Goal: Navigation & Orientation: Find specific page/section

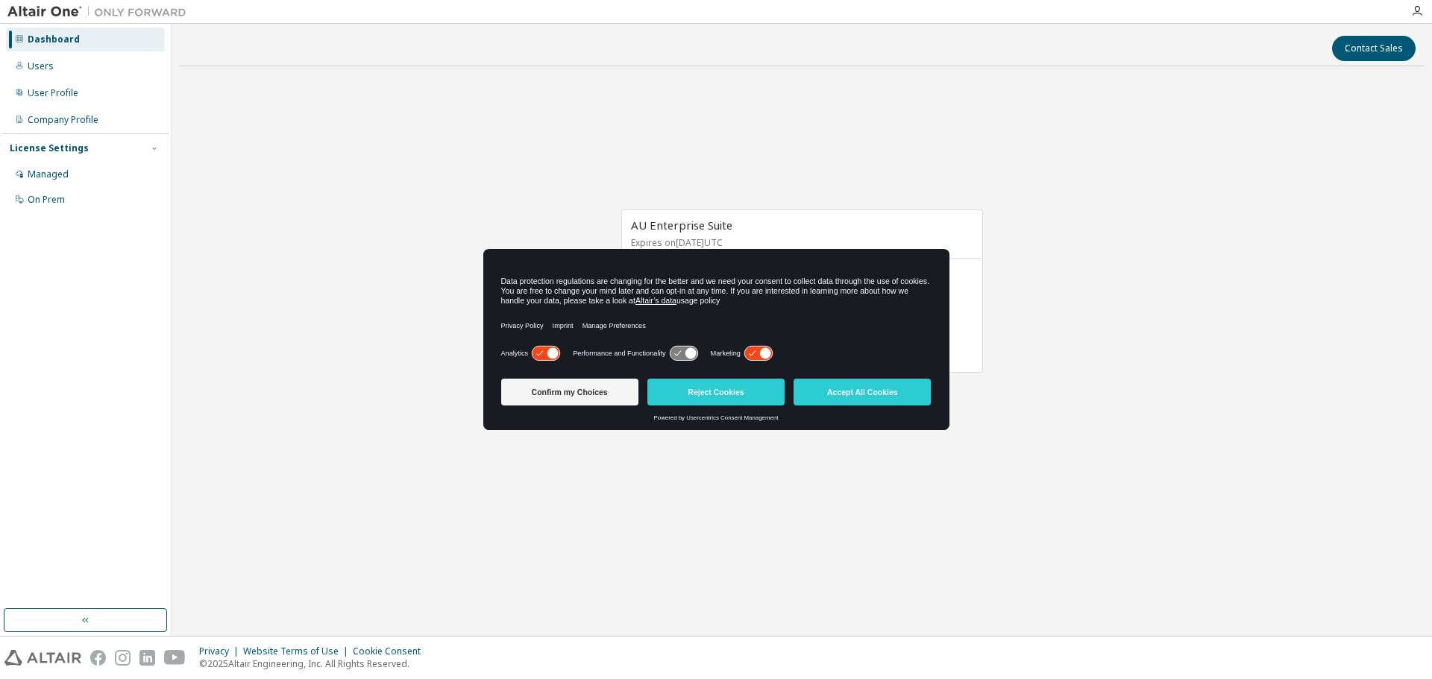
click at [869, 523] on div "Contact Sales AU Enterprise Suite Expires on [DATE] UTC 40 of 2000 ALTAIR UNITS…" at bounding box center [802, 329] width 1246 height 597
click at [577, 400] on button "Confirm my Choices" at bounding box center [569, 392] width 137 height 27
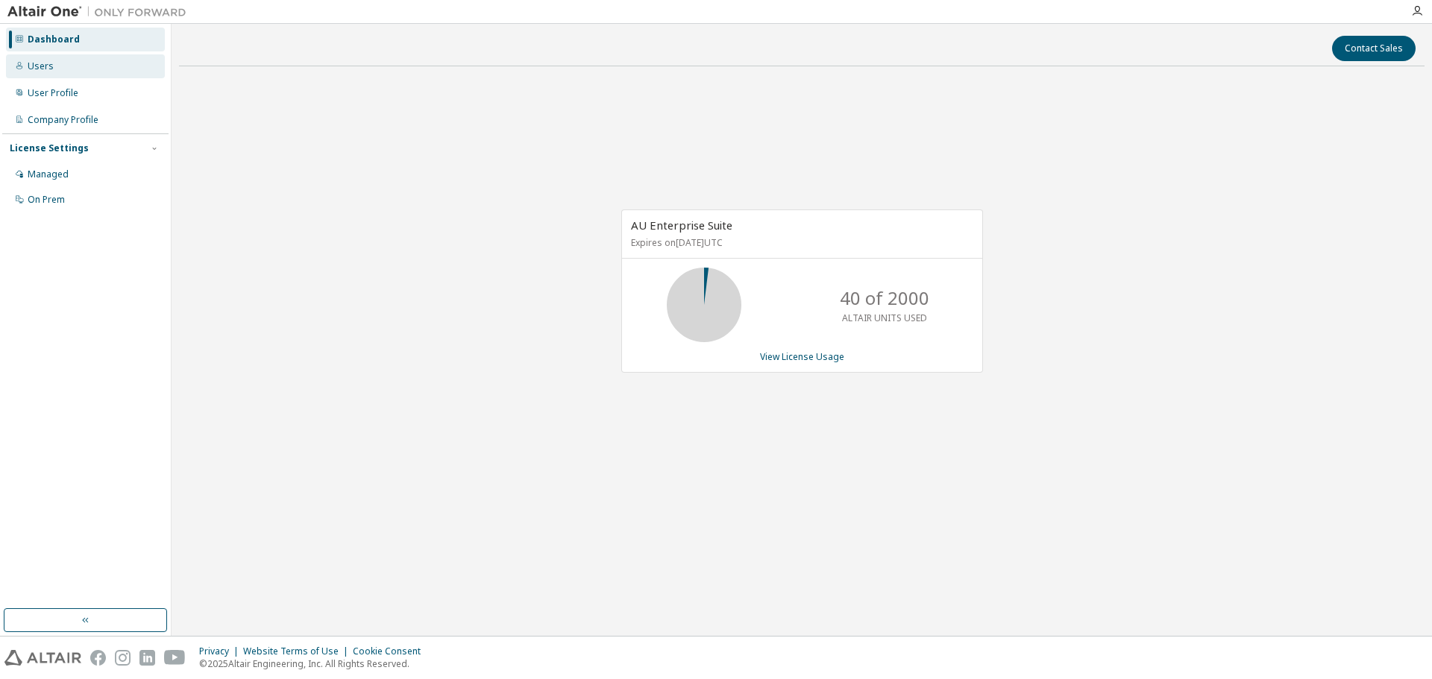
click at [42, 68] on div "Users" at bounding box center [41, 66] width 26 height 12
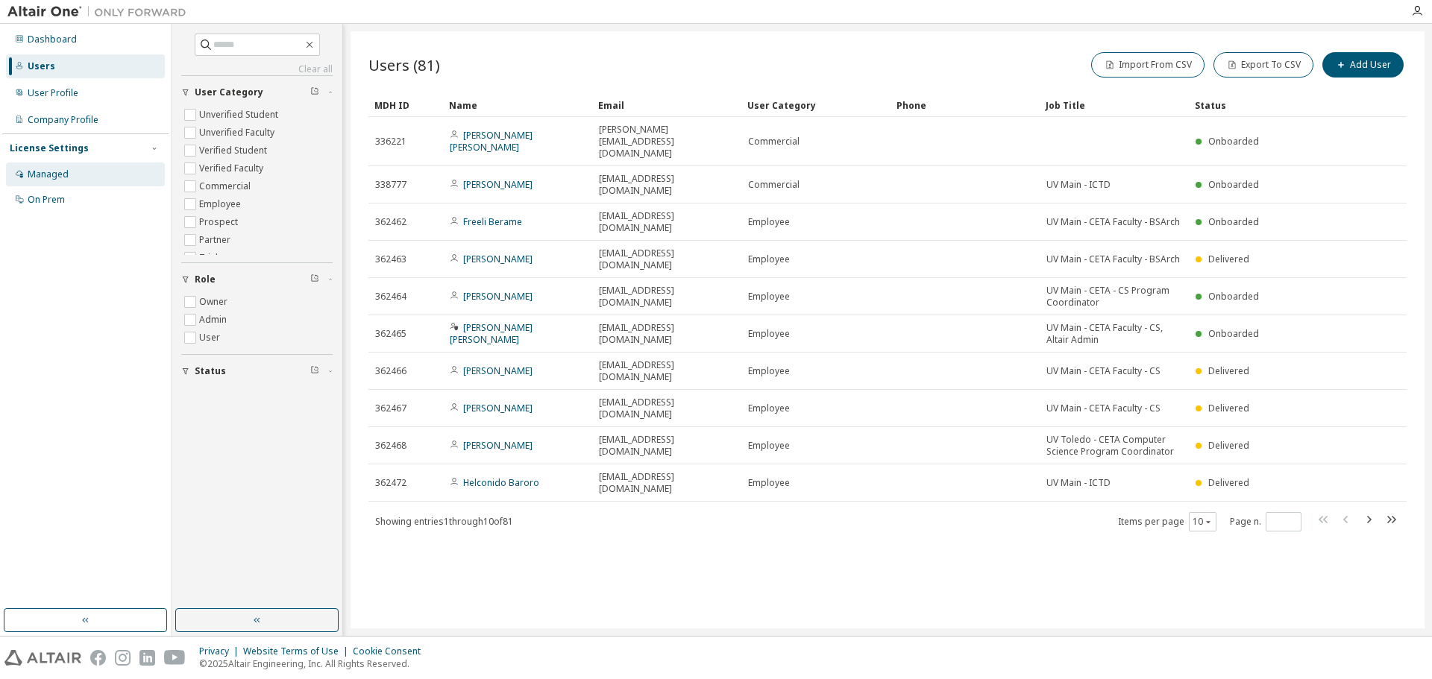
click at [46, 175] on div "Managed" at bounding box center [48, 175] width 41 height 12
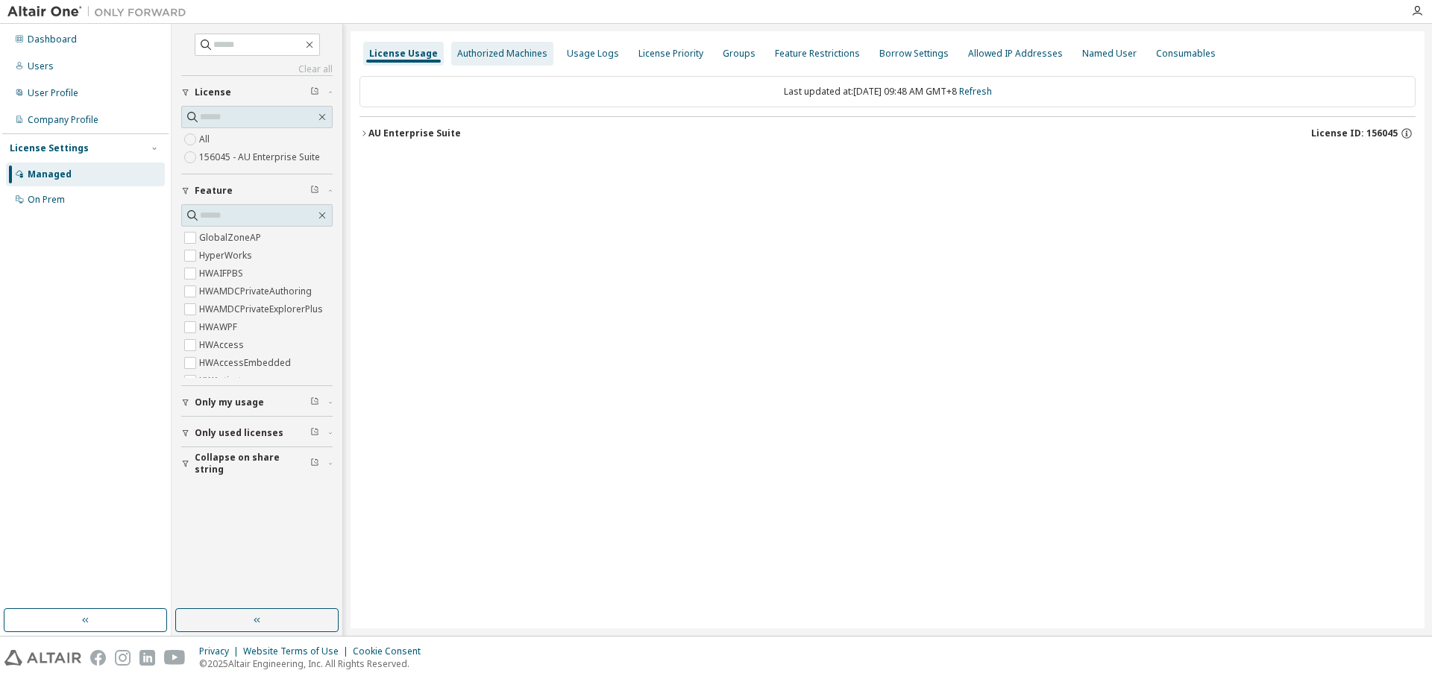
click at [506, 57] on div "Authorized Machines" at bounding box center [502, 54] width 90 height 12
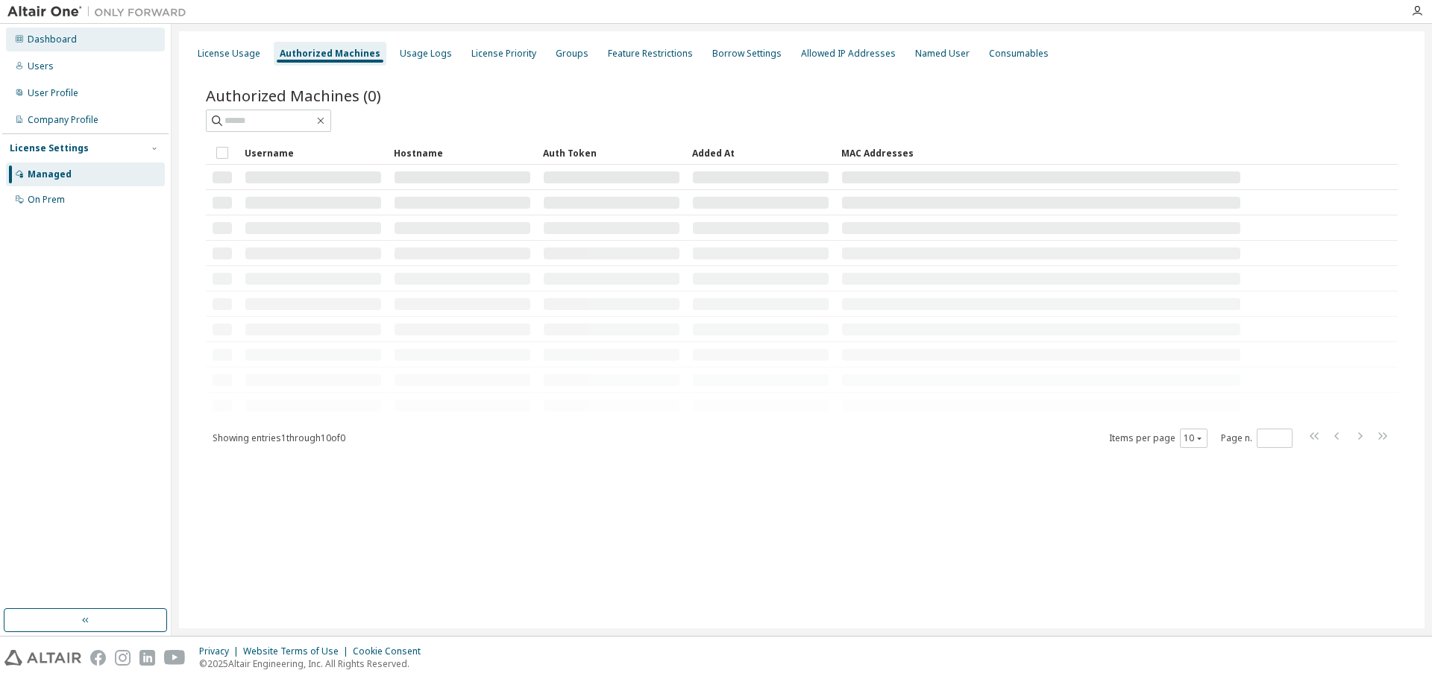
click at [89, 40] on div "Dashboard" at bounding box center [85, 40] width 159 height 24
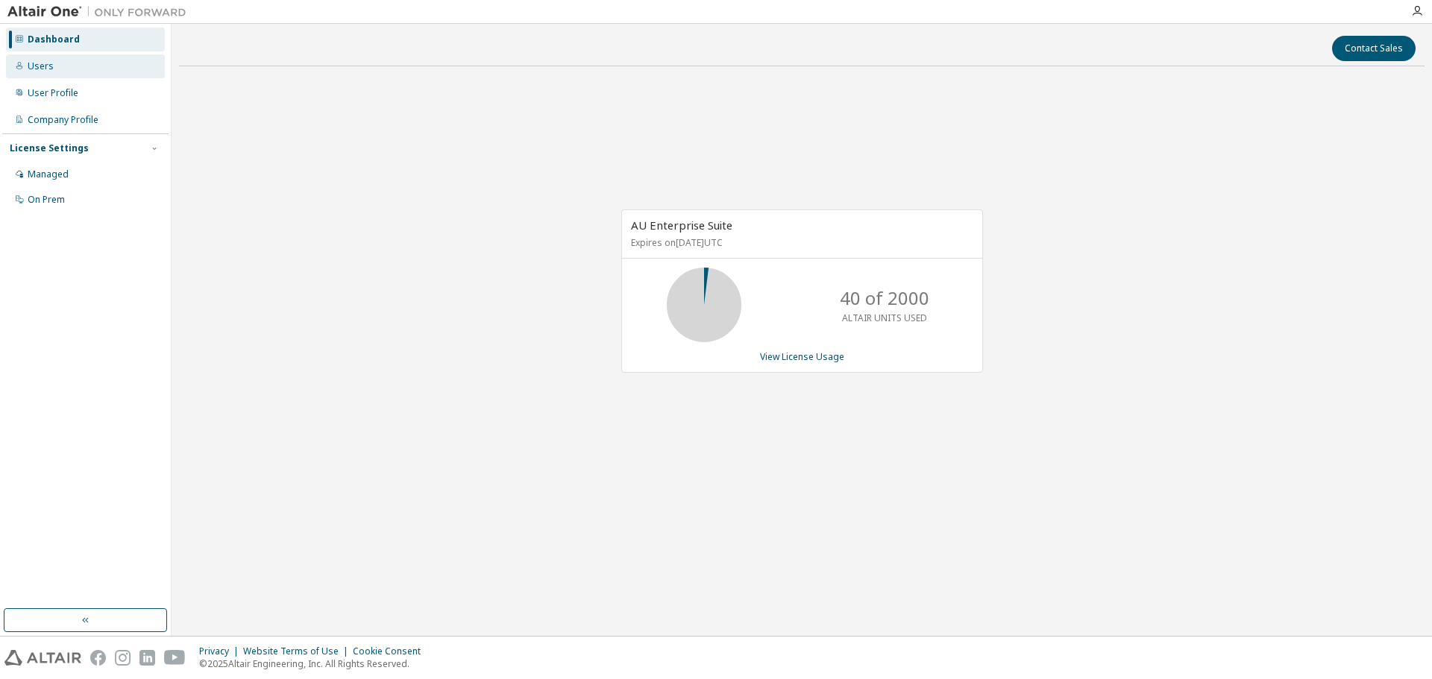
click at [48, 69] on div "Users" at bounding box center [41, 66] width 26 height 12
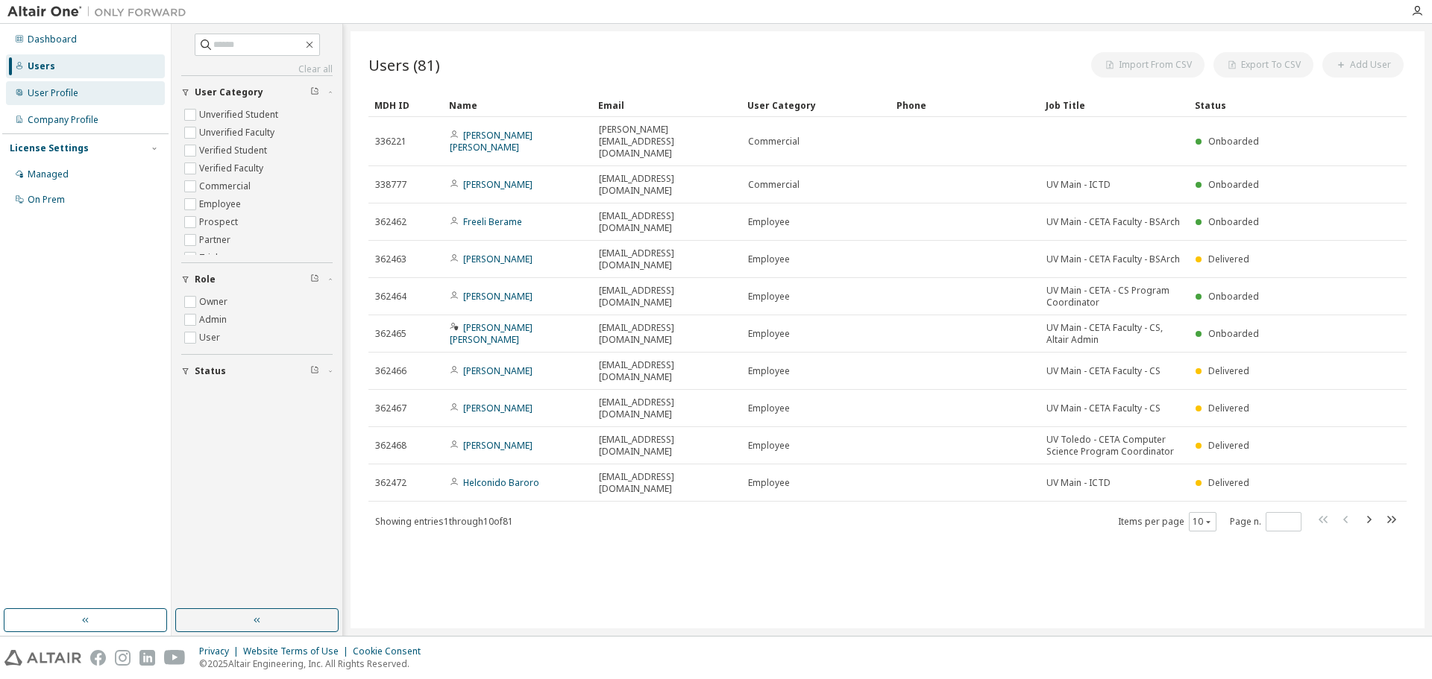
click at [51, 92] on div "User Profile" at bounding box center [53, 93] width 51 height 12
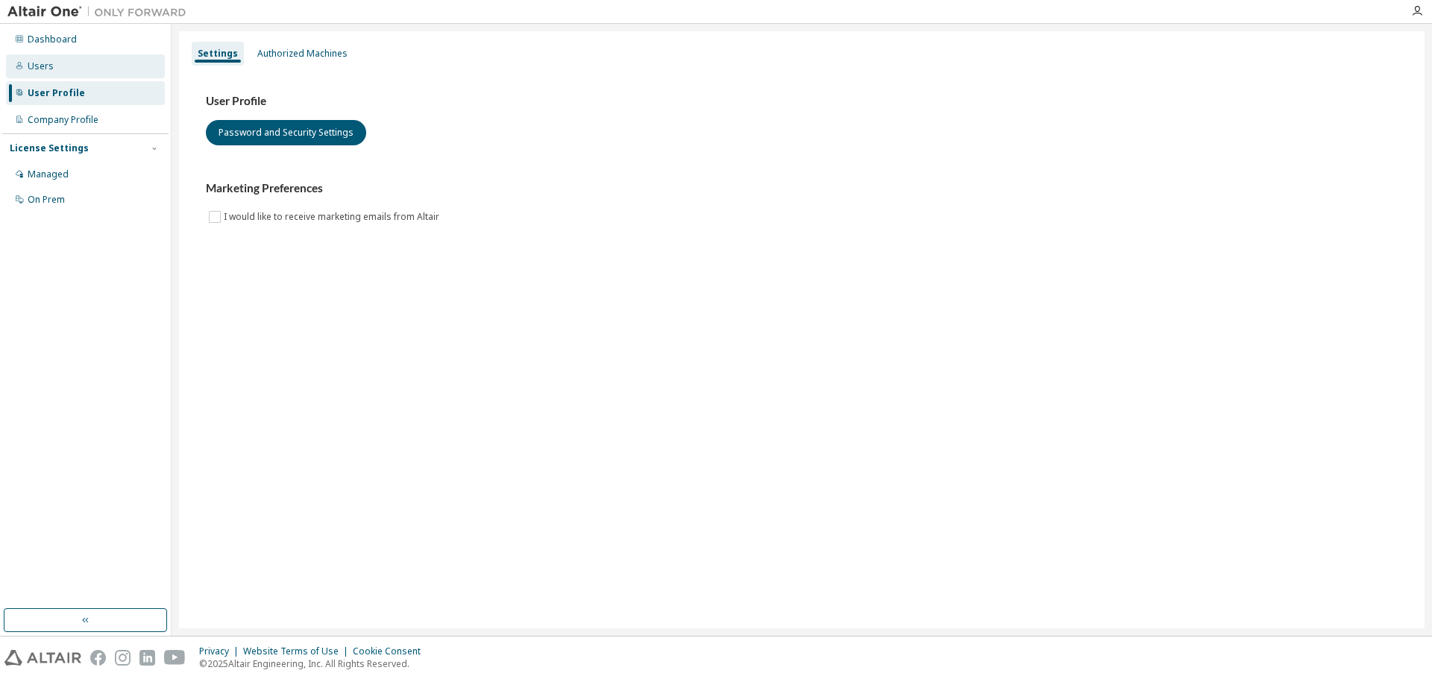
click at [46, 68] on div "Users" at bounding box center [41, 66] width 26 height 12
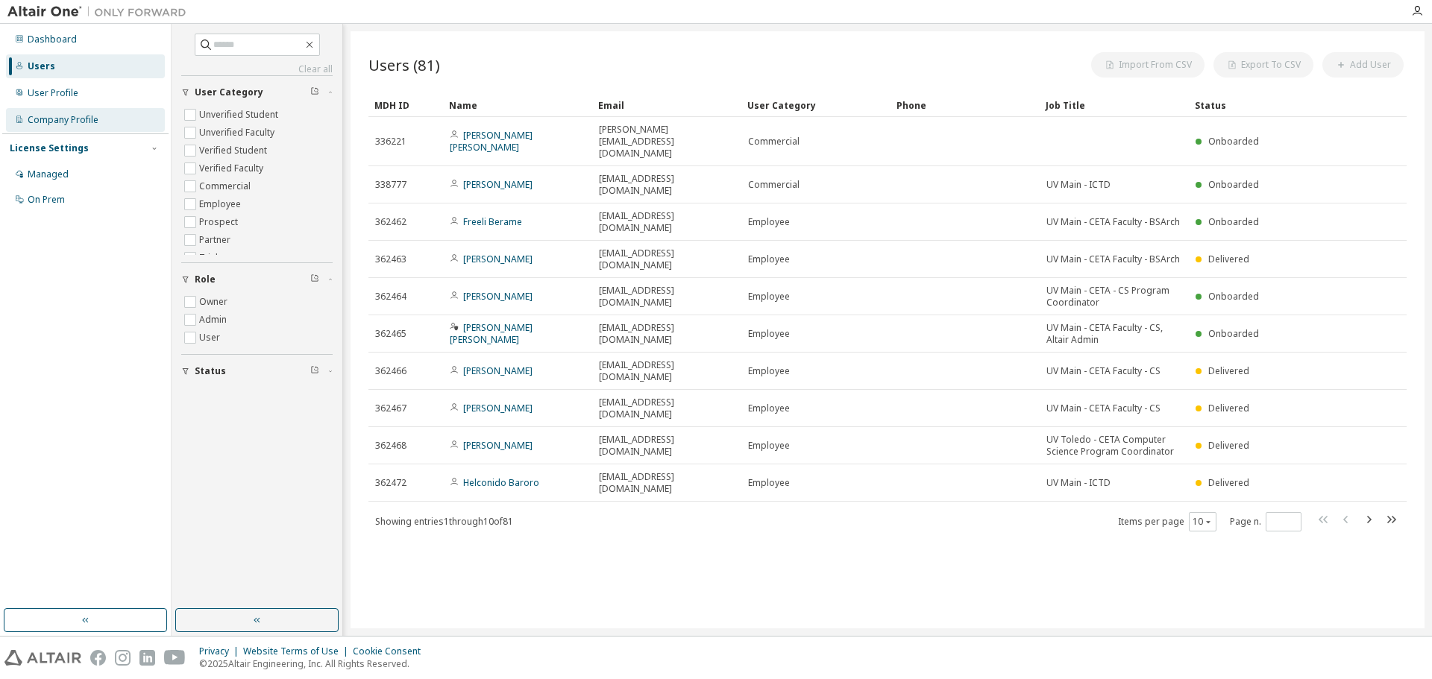
click at [57, 131] on div "Company Profile" at bounding box center [85, 120] width 159 height 24
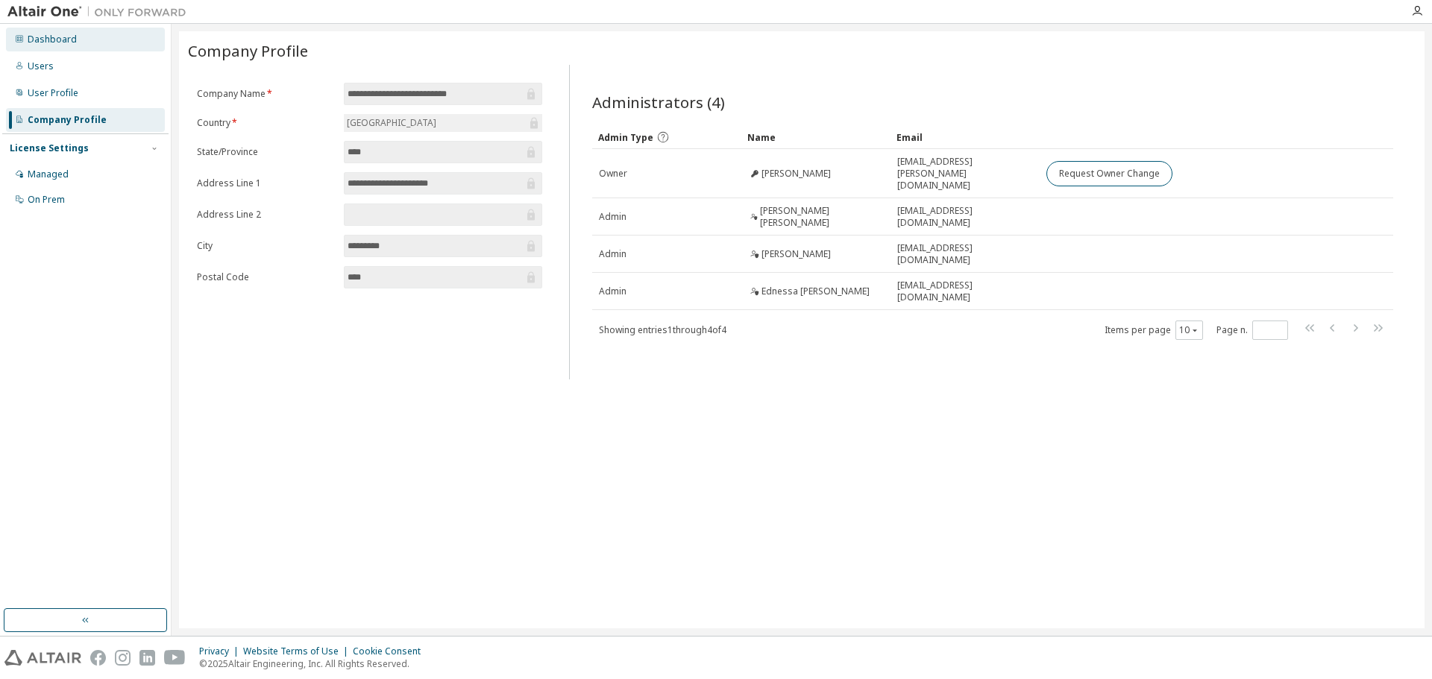
click at [38, 37] on div "Dashboard" at bounding box center [52, 40] width 49 height 12
